Goal: Information Seeking & Learning: Learn about a topic

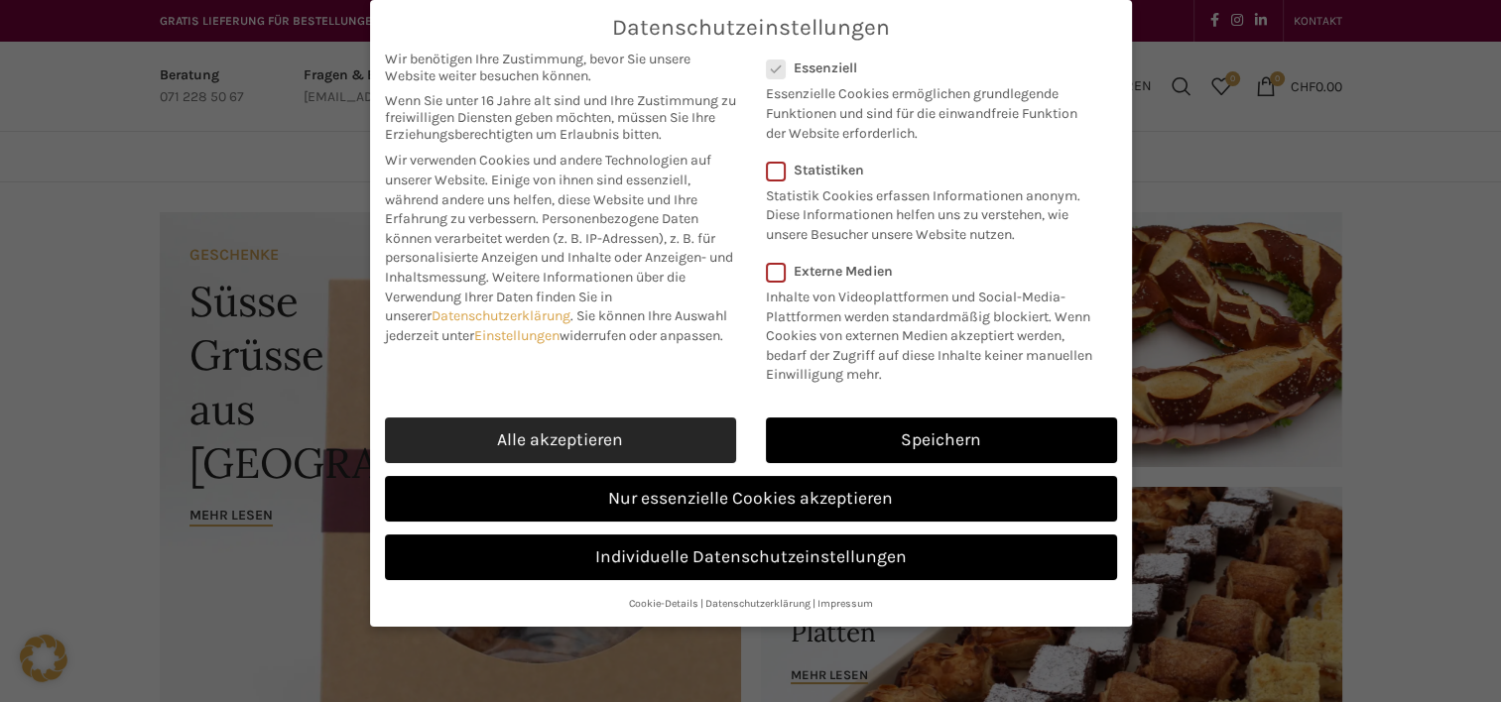
click at [628, 422] on link "Alle akzeptieren" at bounding box center [560, 441] width 351 height 46
checkbox input "true"
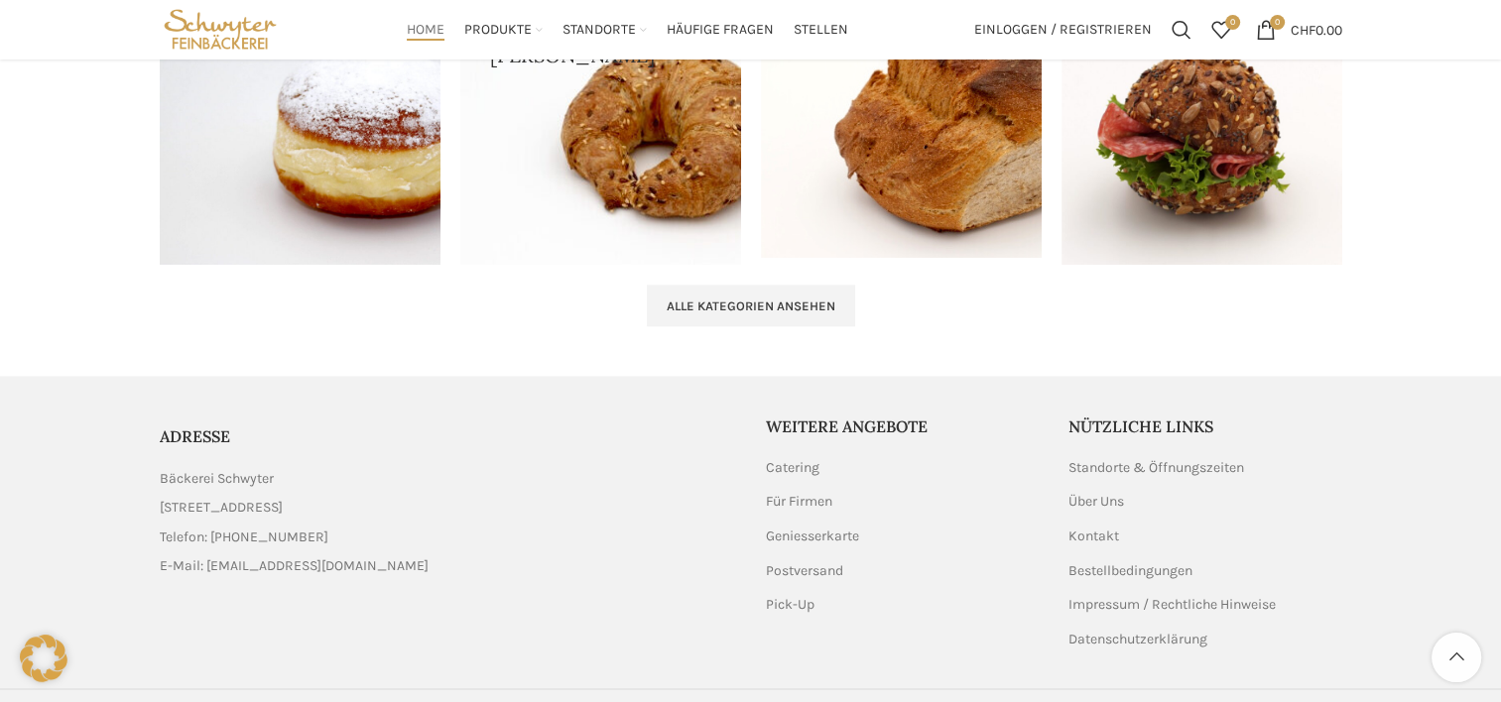
scroll to position [2206, 0]
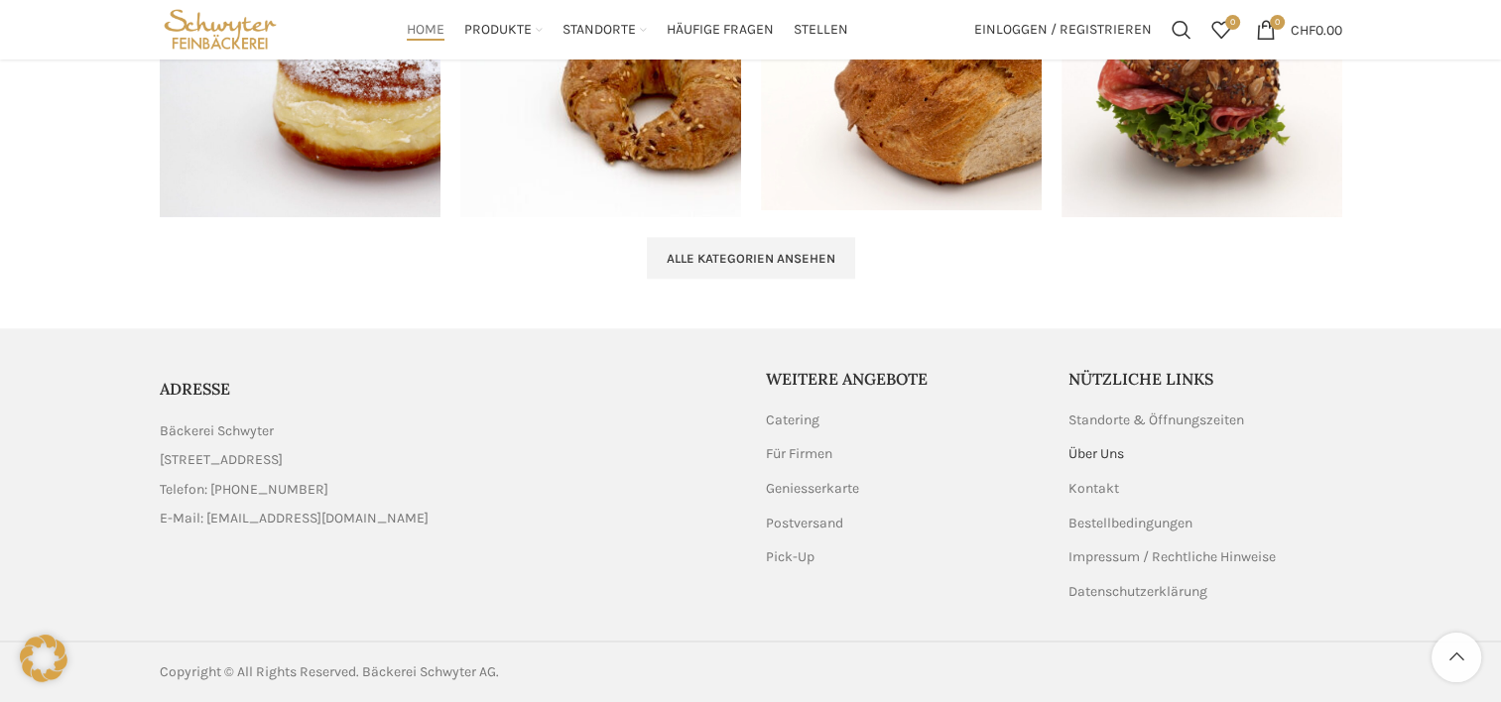
click at [1119, 451] on link "Über Uns" at bounding box center [1097, 454] width 58 height 20
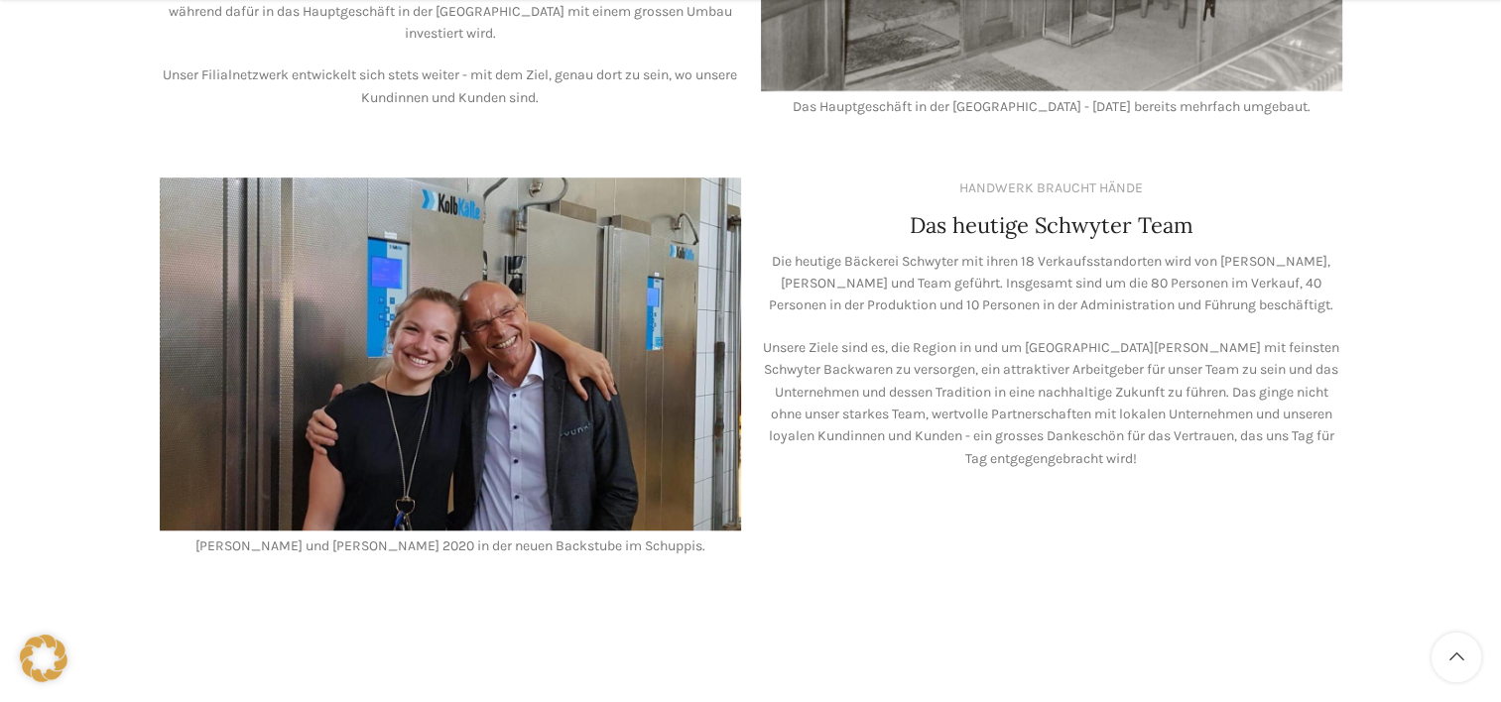
scroll to position [1587, 0]
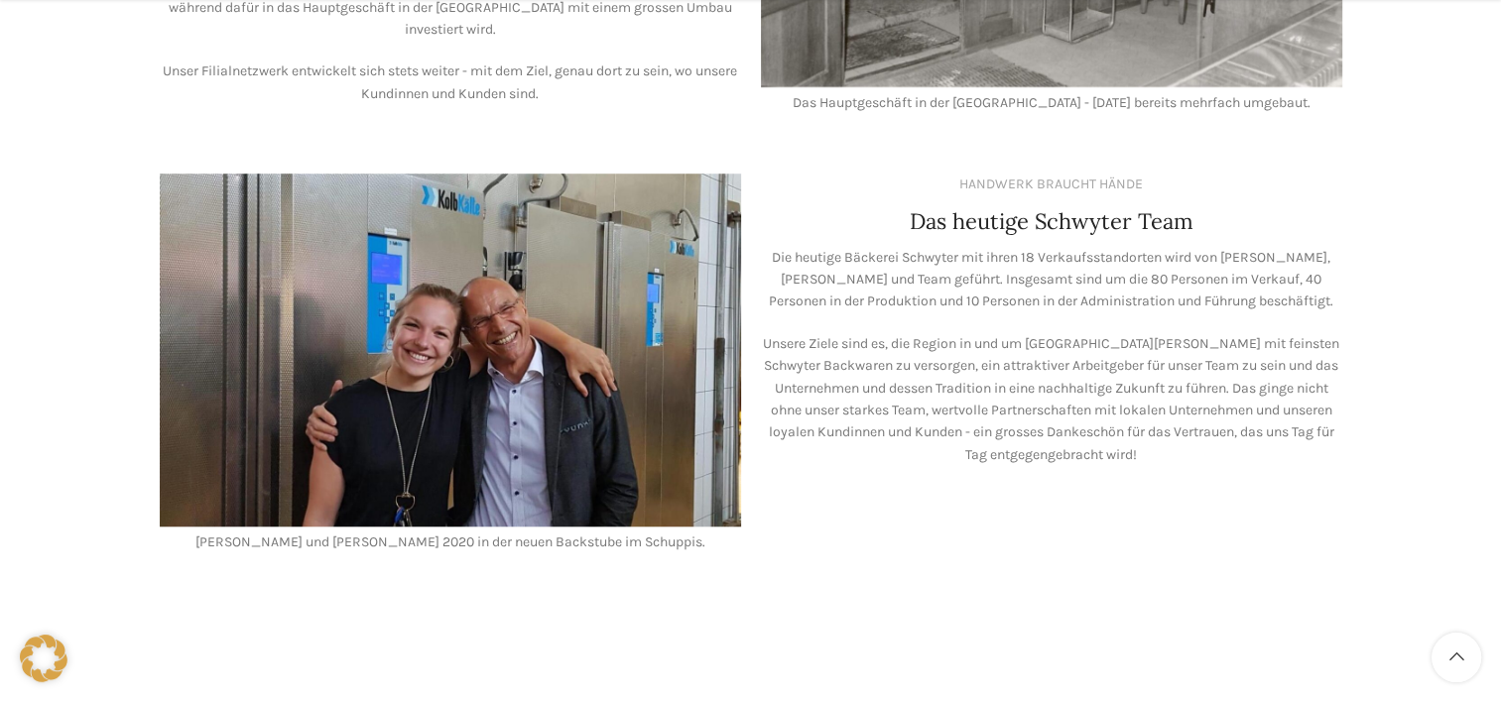
click at [420, 355] on img at bounding box center [450, 350] width 581 height 352
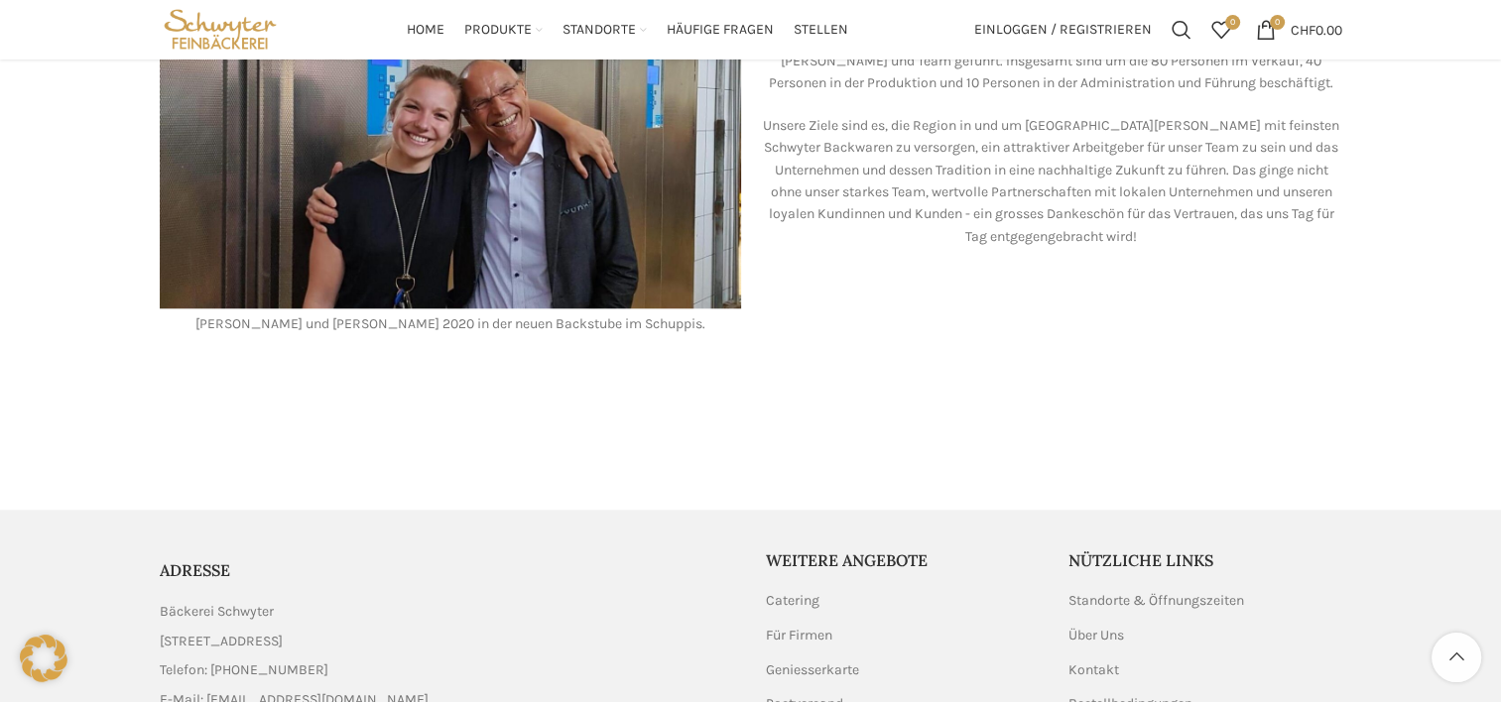
scroll to position [1668, 0]
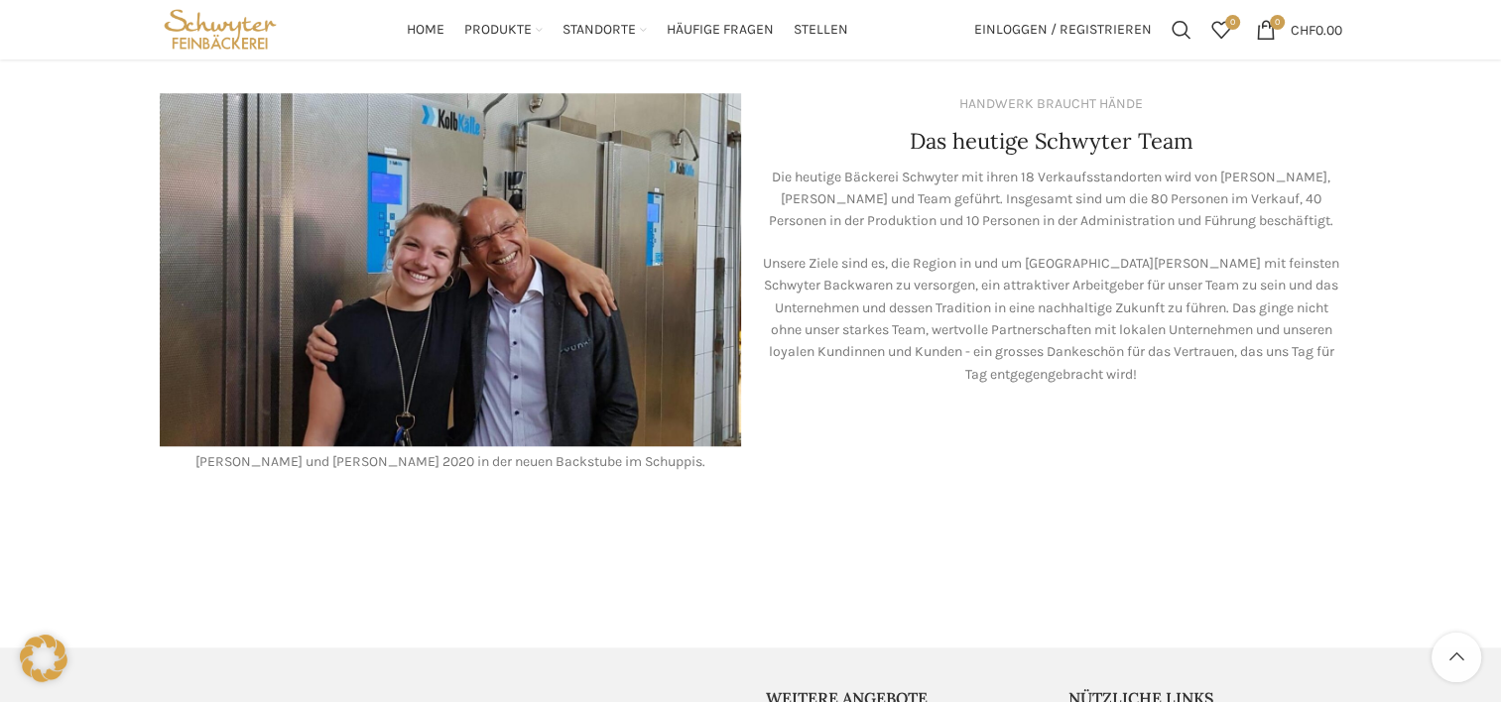
click at [415, 345] on img at bounding box center [450, 269] width 581 height 352
